Goal: Transaction & Acquisition: Purchase product/service

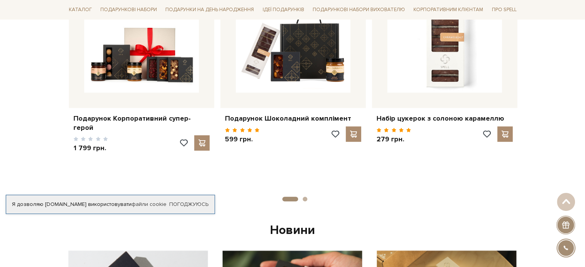
scroll to position [308, 0]
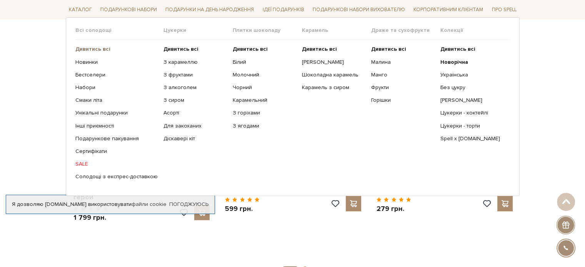
click at [103, 47] on b "Дивитись всі" at bounding box center [92, 49] width 35 height 7
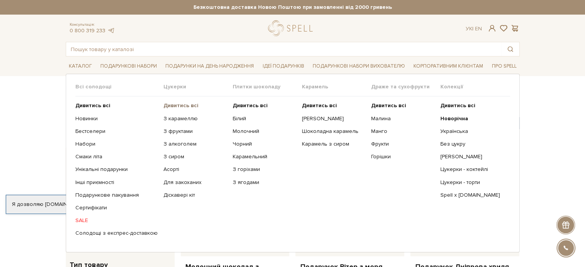
click at [178, 107] on b "Дивитись всі" at bounding box center [180, 105] width 35 height 7
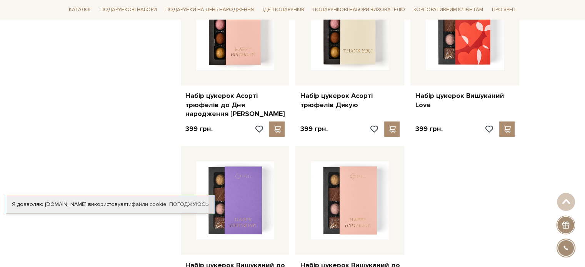
scroll to position [961, 0]
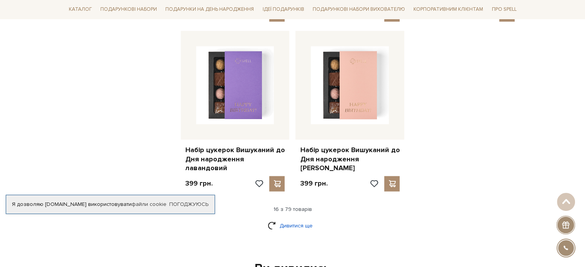
click at [298, 219] on link "Дивитися ще" at bounding box center [293, 225] width 50 height 13
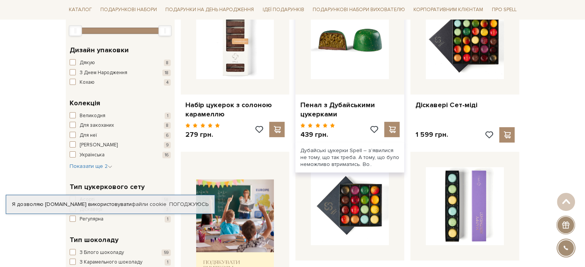
scroll to position [85, 0]
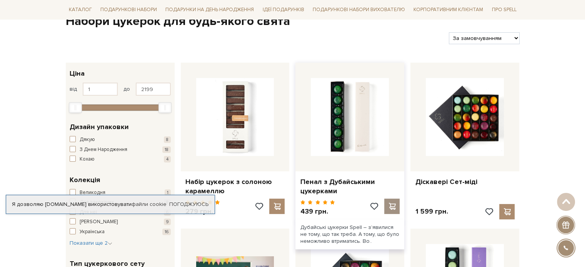
click at [394, 201] on div at bounding box center [391, 206] width 15 height 15
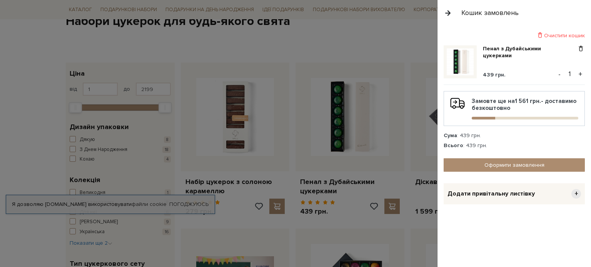
click at [387, 38] on div at bounding box center [295, 133] width 591 height 267
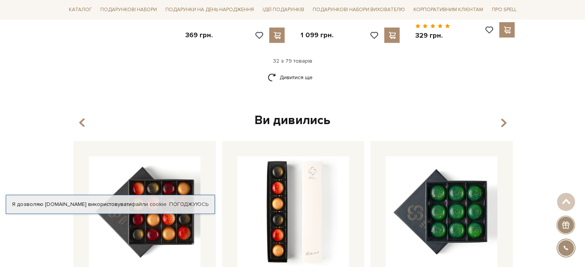
scroll to position [1940, 0]
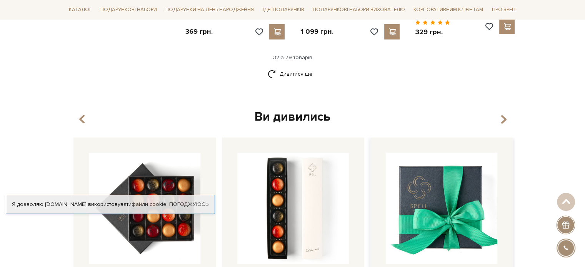
click at [451, 168] on img at bounding box center [442, 209] width 112 height 112
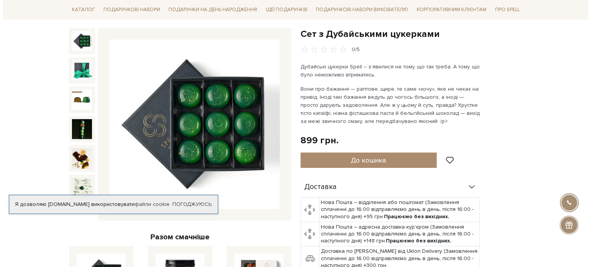
scroll to position [77, 0]
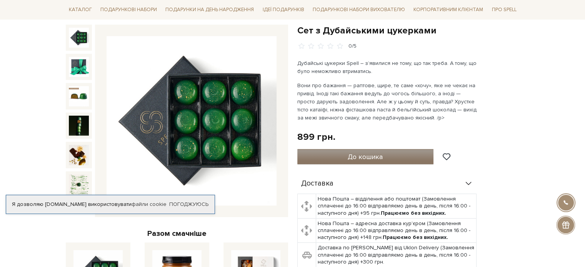
click at [325, 152] on button "До кошика" at bounding box center [365, 156] width 137 height 15
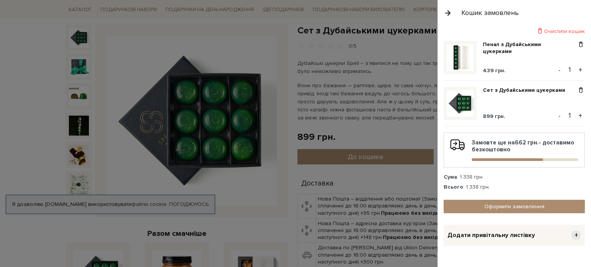
scroll to position [0, 0]
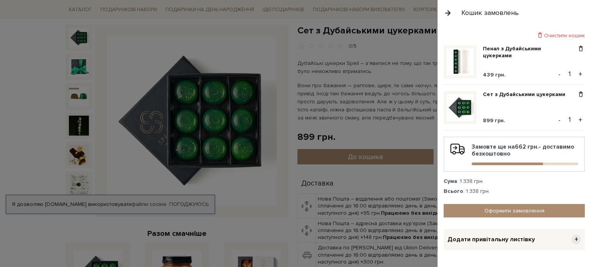
click at [459, 63] on img at bounding box center [460, 61] width 27 height 27
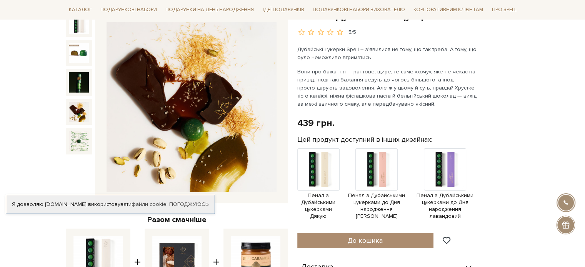
scroll to position [154, 0]
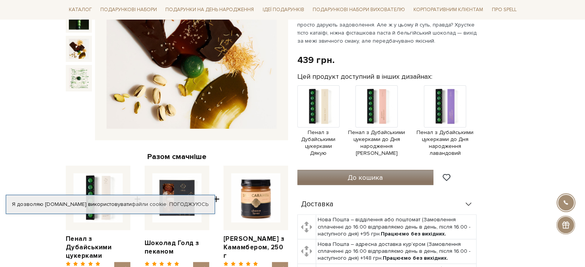
click at [353, 180] on span "До кошика" at bounding box center [365, 177] width 35 height 8
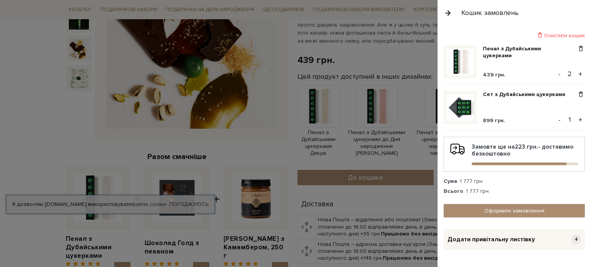
click at [555, 75] on button "-" at bounding box center [559, 74] width 8 height 12
click at [576, 92] on span at bounding box center [580, 94] width 8 height 7
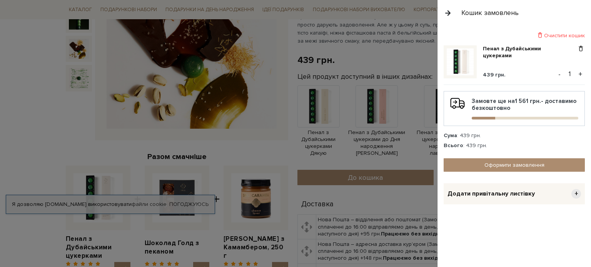
click at [414, 50] on div at bounding box center [295, 133] width 591 height 267
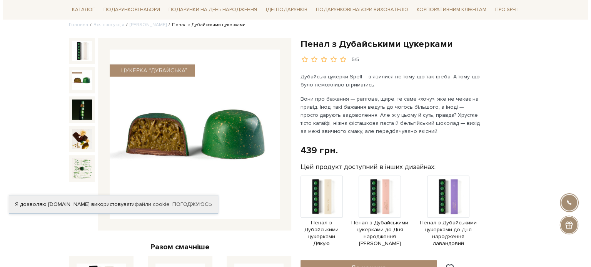
scroll to position [0, 0]
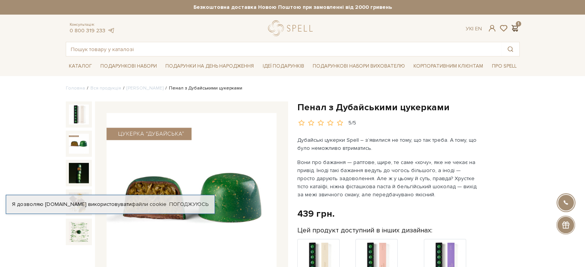
click at [516, 27] on span at bounding box center [514, 28] width 9 height 8
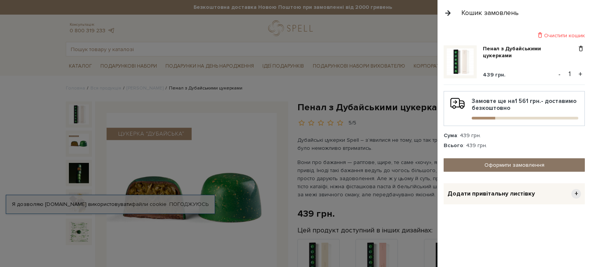
drag, startPoint x: 489, startPoint y: 155, endPoint x: 493, endPoint y: 160, distance: 6.3
click at [491, 158] on div "Очистити кошик Пенал з Дубайськими цукерками 439 грн. - 1 + Замовте ще на 1 561…" at bounding box center [513, 118] width 141 height 173
click at [500, 164] on link "Оформити замовлення" at bounding box center [513, 164] width 141 height 13
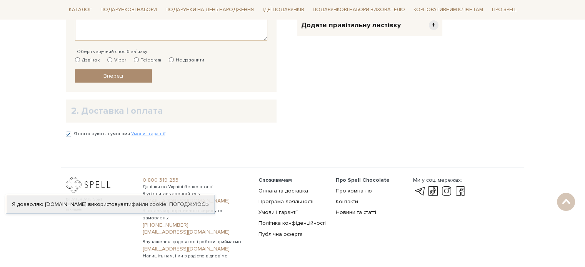
scroll to position [308, 0]
click at [433, 23] on span "+" at bounding box center [434, 25] width 10 height 10
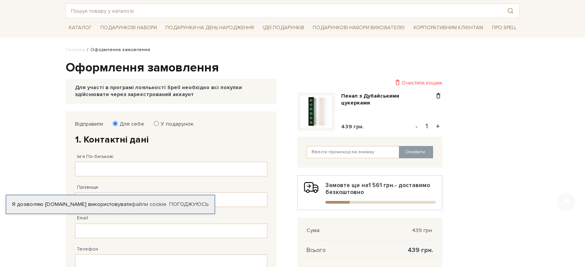
scroll to position [0, 0]
